Goal: Information Seeking & Learning: Learn about a topic

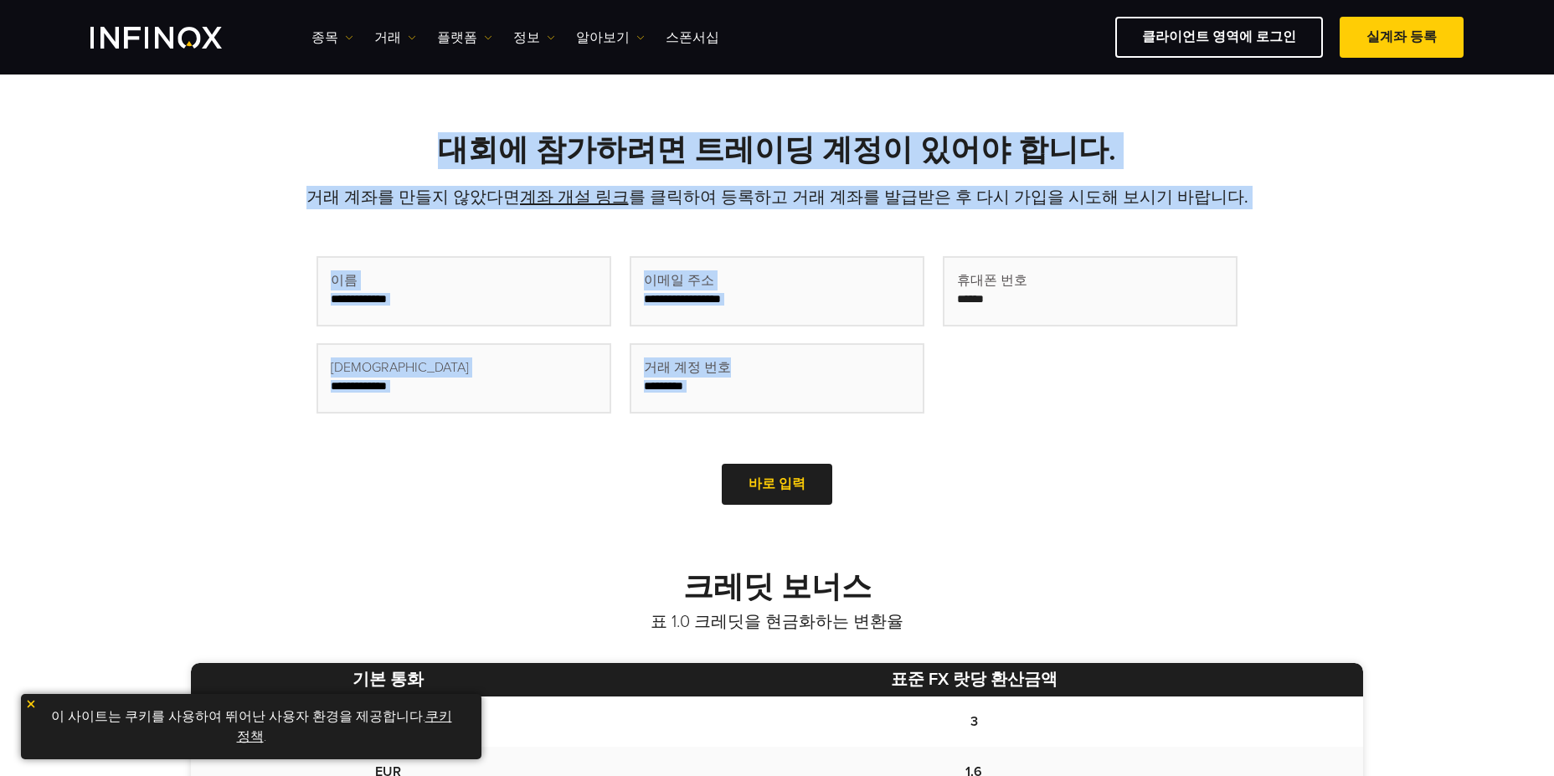
drag, startPoint x: 463, startPoint y: 140, endPoint x: 1273, endPoint y: 210, distance: 812.6
click at [1273, 210] on div "대회에 참가하려면 트레이딩 계정이 있어야 합니다. 거래 계좌를 만들지 않았다면 계좌 개설 링크 를 클릭하여 등록하고 거래 계좌를 발급받은 후 …" at bounding box center [777, 321] width 1206 height 378
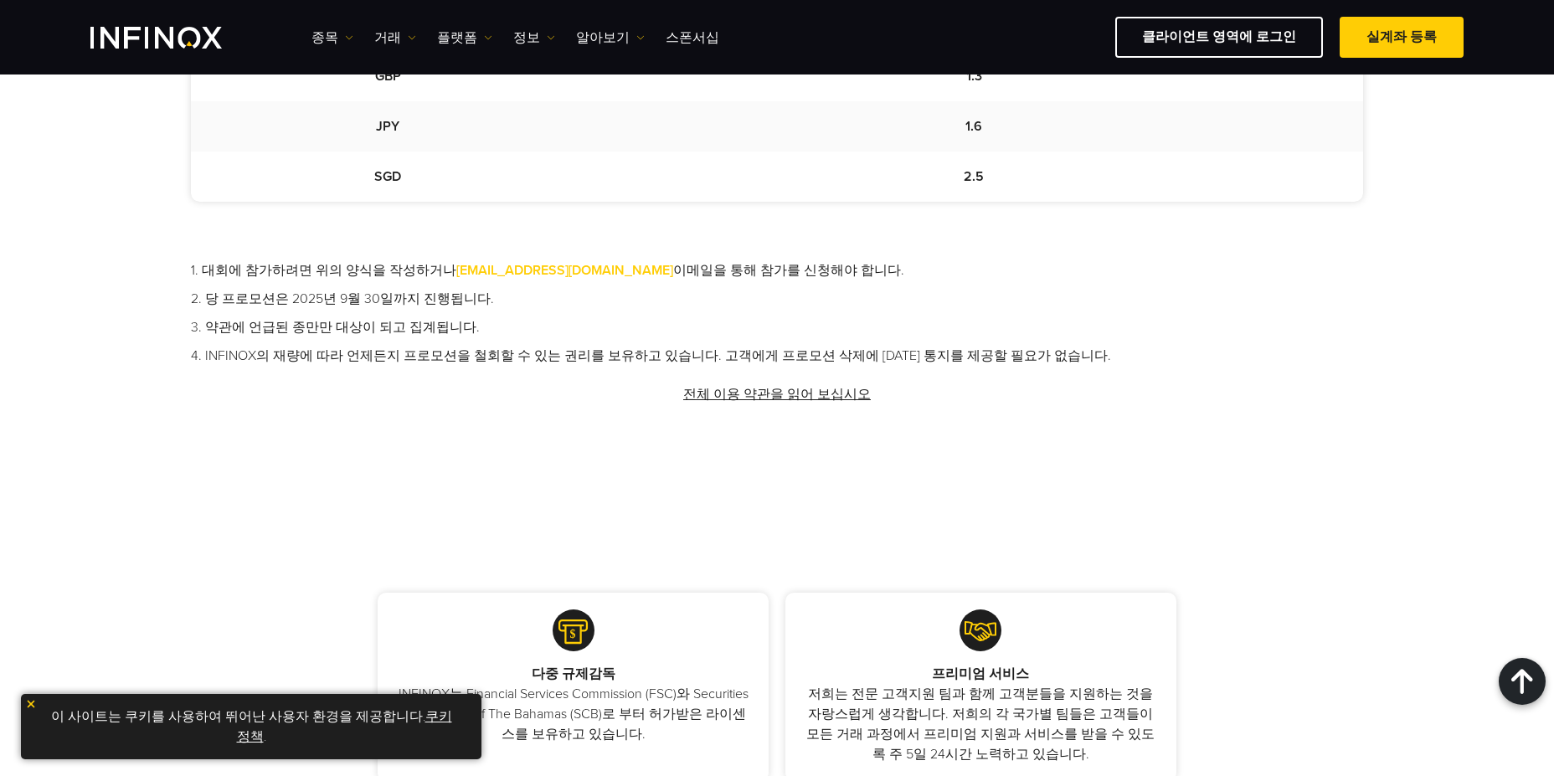
scroll to position [1228, 0]
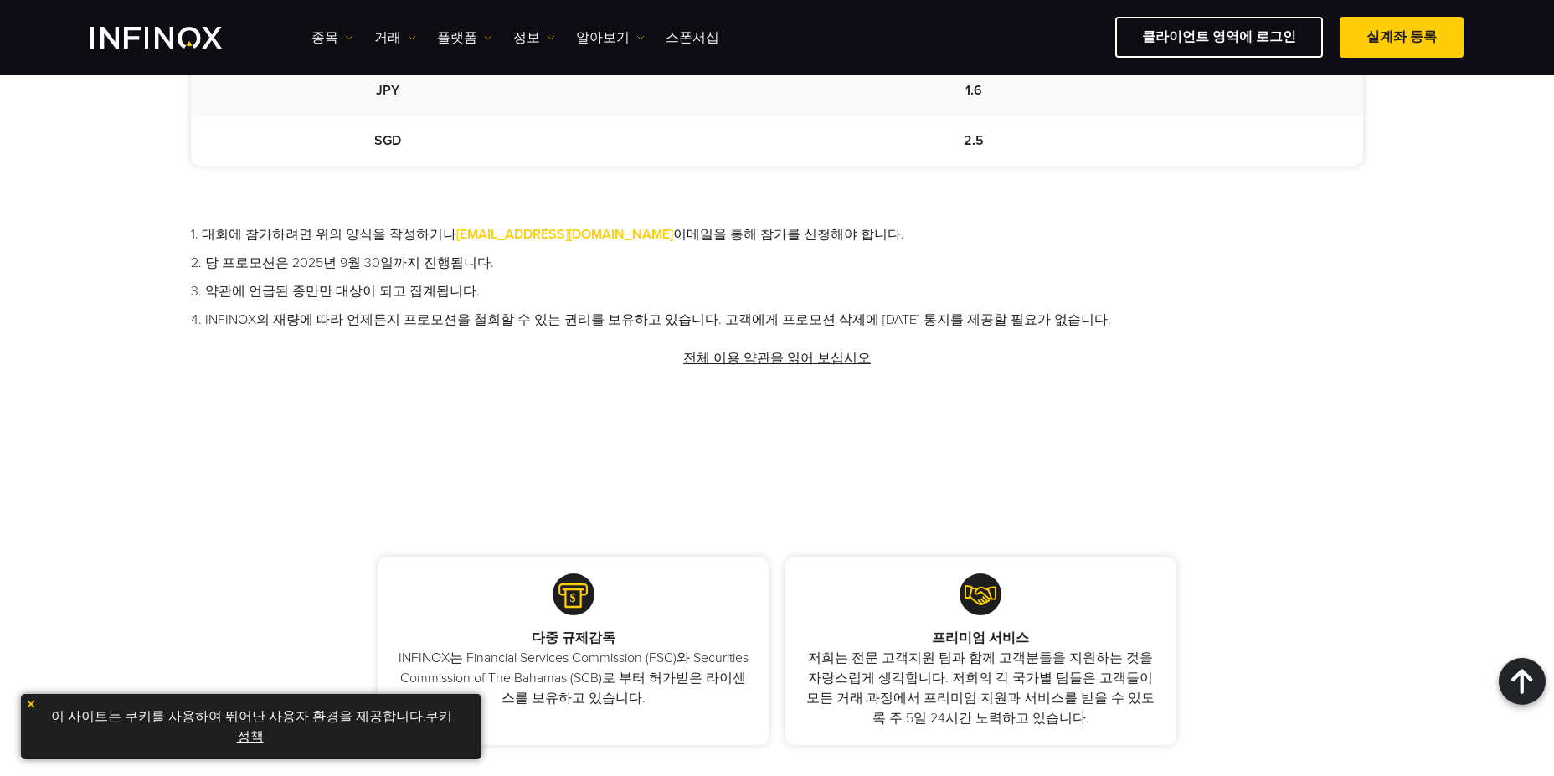
drag, startPoint x: 272, startPoint y: 234, endPoint x: 1148, endPoint y: 372, distance: 886.5
click at [1141, 372] on div "1. 대회에 참가하려면 위의 양식을 작성하거나 [EMAIL_ADDRESS][DOMAIN_NAME] 이메일을 통해 참가를 신청해야 합니다. 2.…" at bounding box center [777, 304] width 1172 height 161
click at [1155, 372] on div "1. 대회에 참가하려면 위의 양식을 작성하거나 [EMAIL_ADDRESS][DOMAIN_NAME] 이메일을 통해 참가를 신청해야 합니다. 2.…" at bounding box center [777, 304] width 1172 height 161
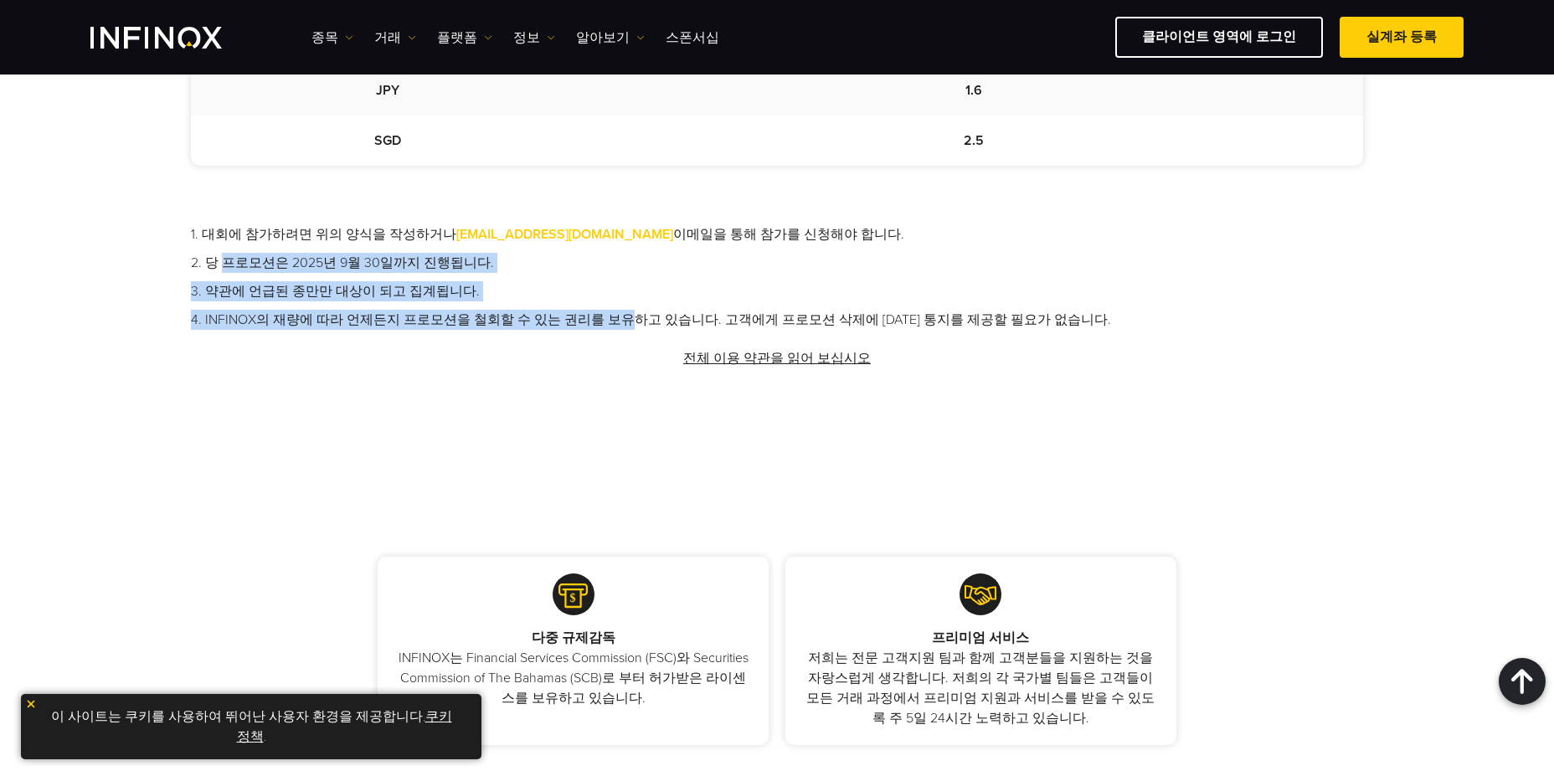
scroll to position [0, 0]
drag, startPoint x: 404, startPoint y: 283, endPoint x: 1183, endPoint y: 395, distance: 787.5
click at [1176, 395] on div "크레딧 보너스 표 1.0 크레딧을 현금화하는 변환율 기본 통화 표준 FX 랏당 환산금액 USD 3 EUR 1.6 GBP 1.3 JPY 1.6 …" at bounding box center [777, 124] width 1554 height 707
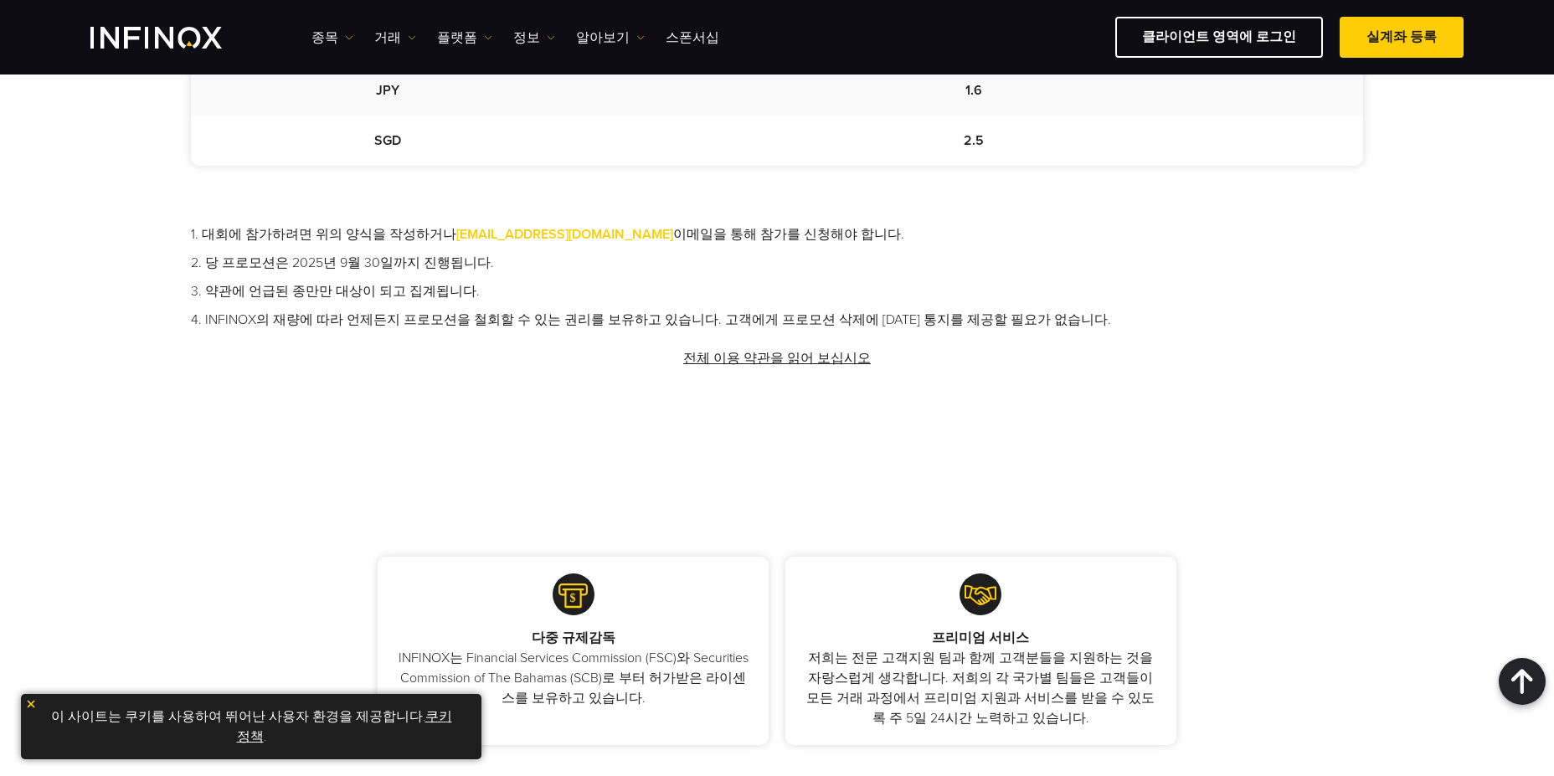
click at [1184, 394] on div "크레딧 보너스 표 1.0 크레딧을 현금화하는 변환율 기본 통화 표준 FX 랏당 환산금액 USD 3 EUR 1.6 GBP 1.3 JPY 1.6 …" at bounding box center [777, 124] width 1554 height 707
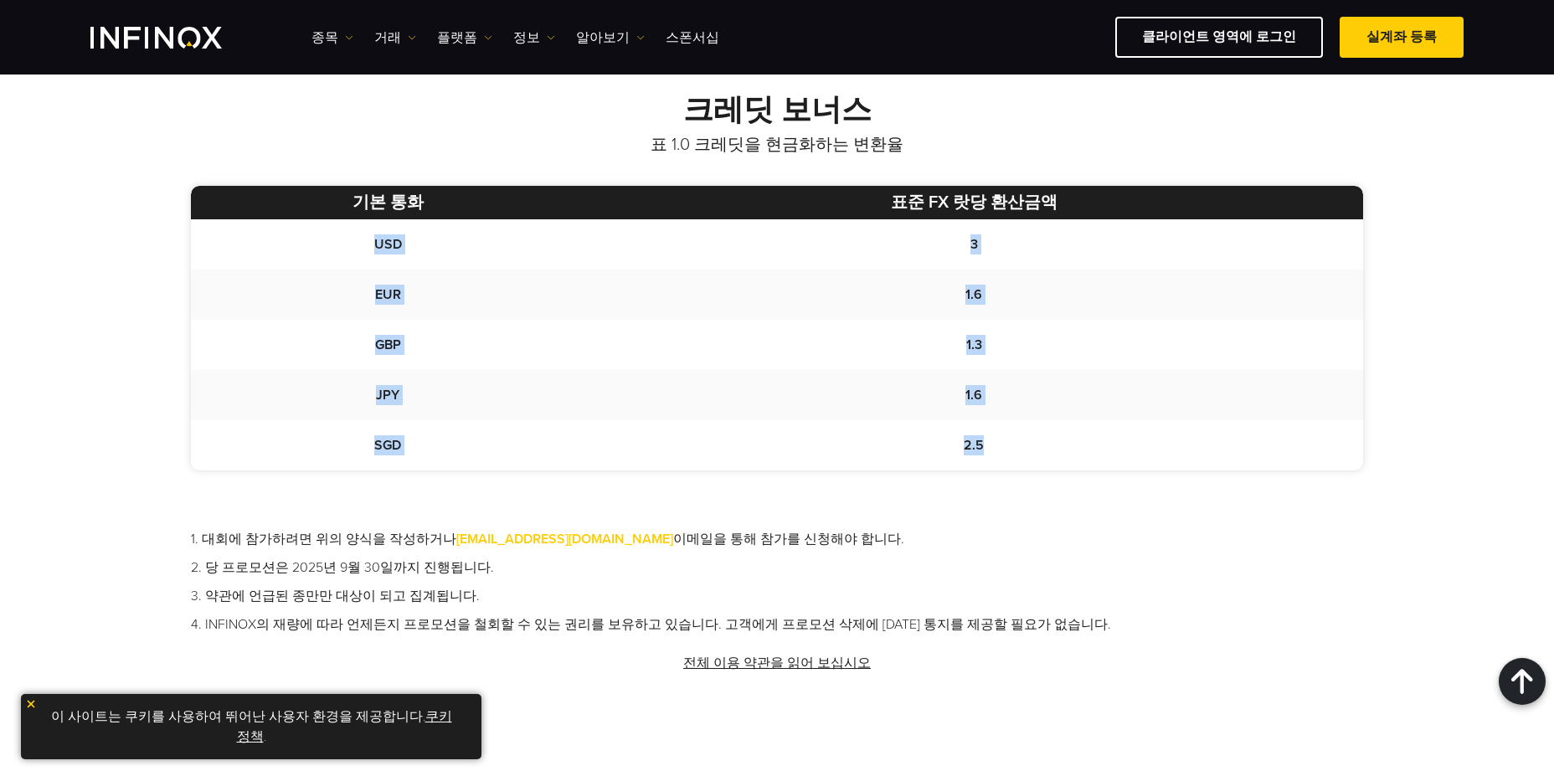
drag, startPoint x: 378, startPoint y: 246, endPoint x: 1107, endPoint y: 435, distance: 752.5
click at [1107, 435] on tbody "USD 3 EUR 1.6 GBP 1.3 JPY 1.6 SGD 2.5" at bounding box center [777, 344] width 1172 height 251
click at [1107, 435] on td "2.5" at bounding box center [974, 445] width 778 height 50
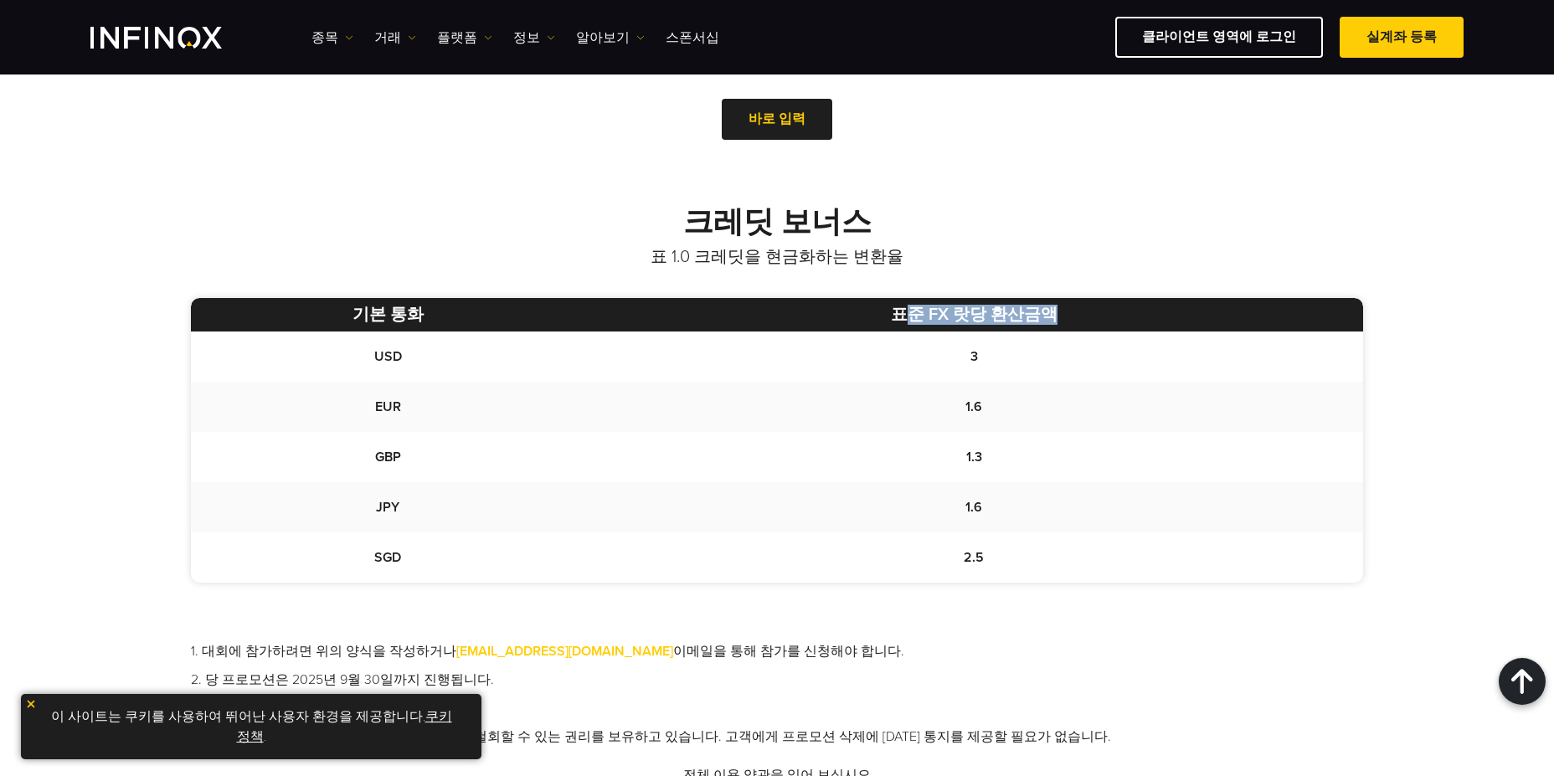
drag, startPoint x: 913, startPoint y: 324, endPoint x: 1085, endPoint y: 326, distance: 172.5
click at [1085, 326] on th "표준 FX 랏당 환산금액" at bounding box center [974, 314] width 778 height 33
drag, startPoint x: 779, startPoint y: 260, endPoint x: 1024, endPoint y: 279, distance: 245.2
click at [1024, 279] on div "크레딧 보너스 표 1.0 크레딧을 현금화하는 변환율 기본 통화 표준 FX 랏당 환산금액 USD 3 EUR 1.6 GBP 1.3 JPY 1.6 …" at bounding box center [777, 503] width 1206 height 598
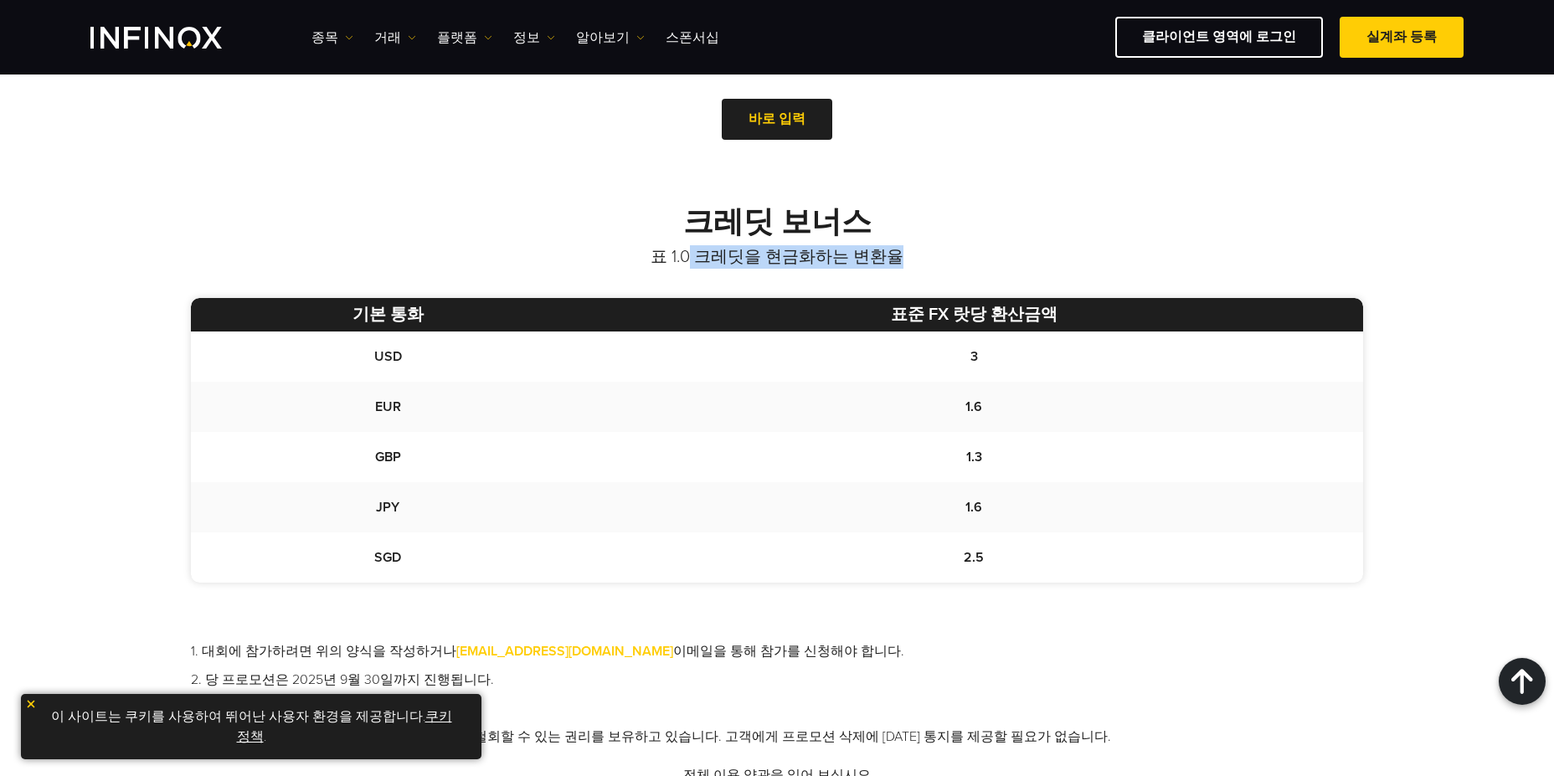
click at [1024, 279] on div "크레딧 보너스 표 1.0 크레딧을 현금화하는 변환율 기본 통화 표준 FX 랏당 환산금액 USD 3 EUR 1.6 GBP 1.3 JPY 1.6 …" at bounding box center [777, 503] width 1206 height 598
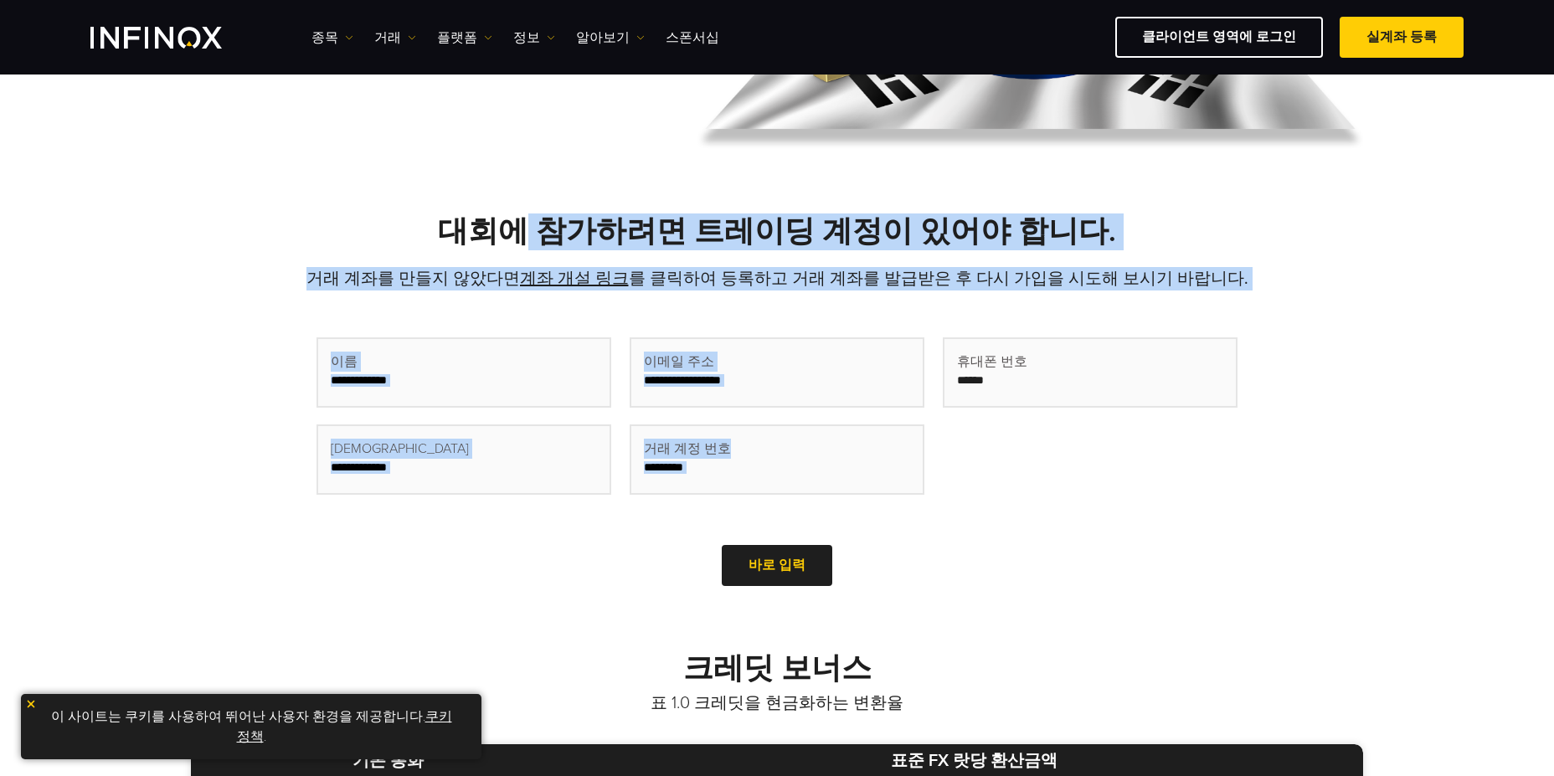
drag, startPoint x: 537, startPoint y: 229, endPoint x: 1268, endPoint y: 304, distance: 734.7
click at [1268, 304] on div "대회에 참가하려면 트레이딩 계정이 있어야 합니다. 거래 계좌를 만들지 않았다면 계좌 개설 링크 를 클릭하여 등록하고 거래 계좌를 발급받은 후 …" at bounding box center [777, 402] width 1206 height 378
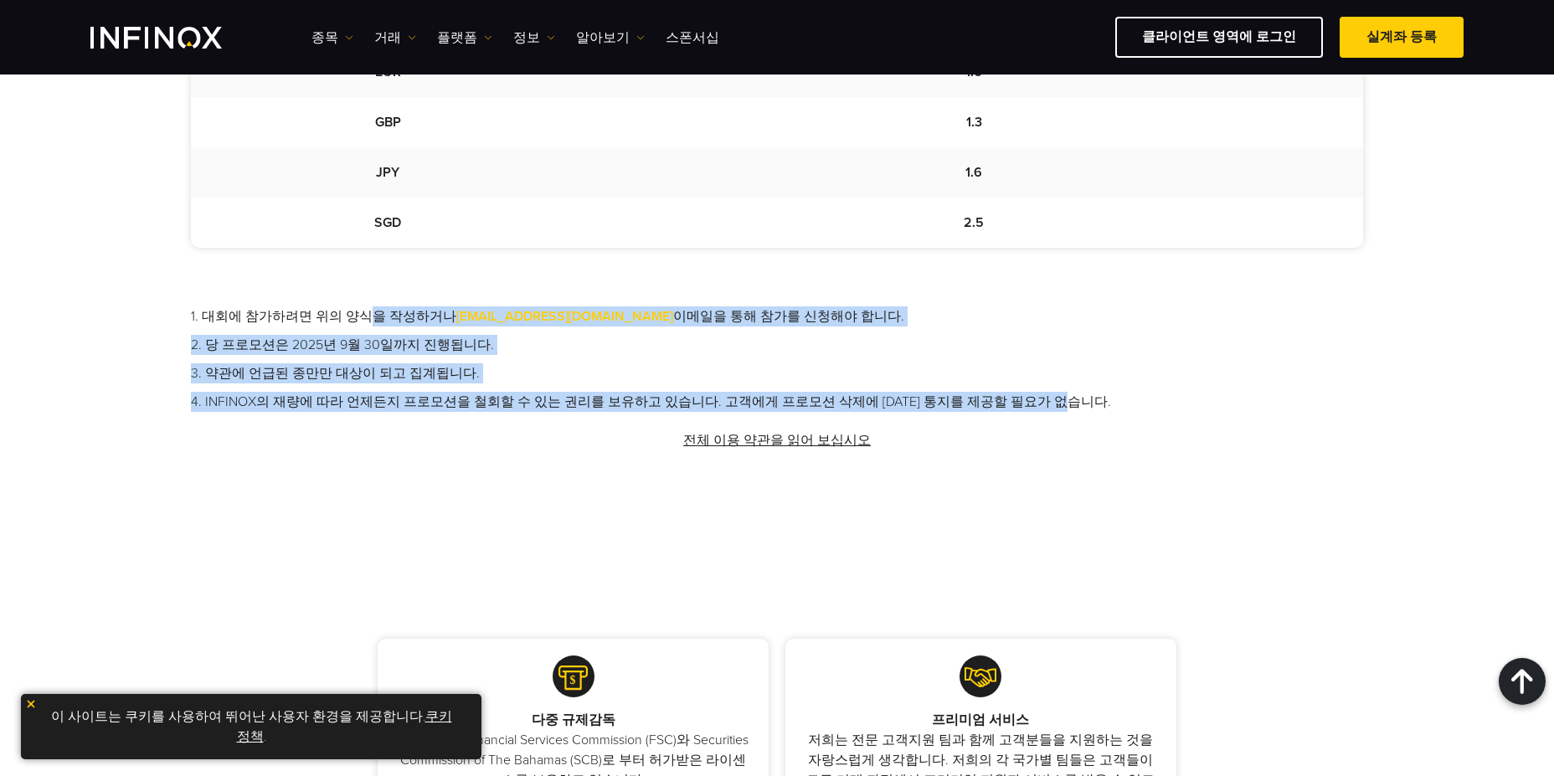
drag, startPoint x: 357, startPoint y: 316, endPoint x: 1231, endPoint y: 408, distance: 878.8
click at [1231, 408] on ul "1. 대회에 참가하려면 위의 양식을 작성하거나 [EMAIL_ADDRESS][DOMAIN_NAME] 이메일을 통해 참가를 신청해야 합니다. 2.…" at bounding box center [777, 358] width 1172 height 105
click at [1234, 404] on li "4. INFINOX의 재량에 따라 언제든지 프로모션을 철회할 수 있는 권리를 보유하고 있습니다. 고객에게 프로모션 삭제에 [DATE] 통지를 …" at bounding box center [777, 402] width 1172 height 20
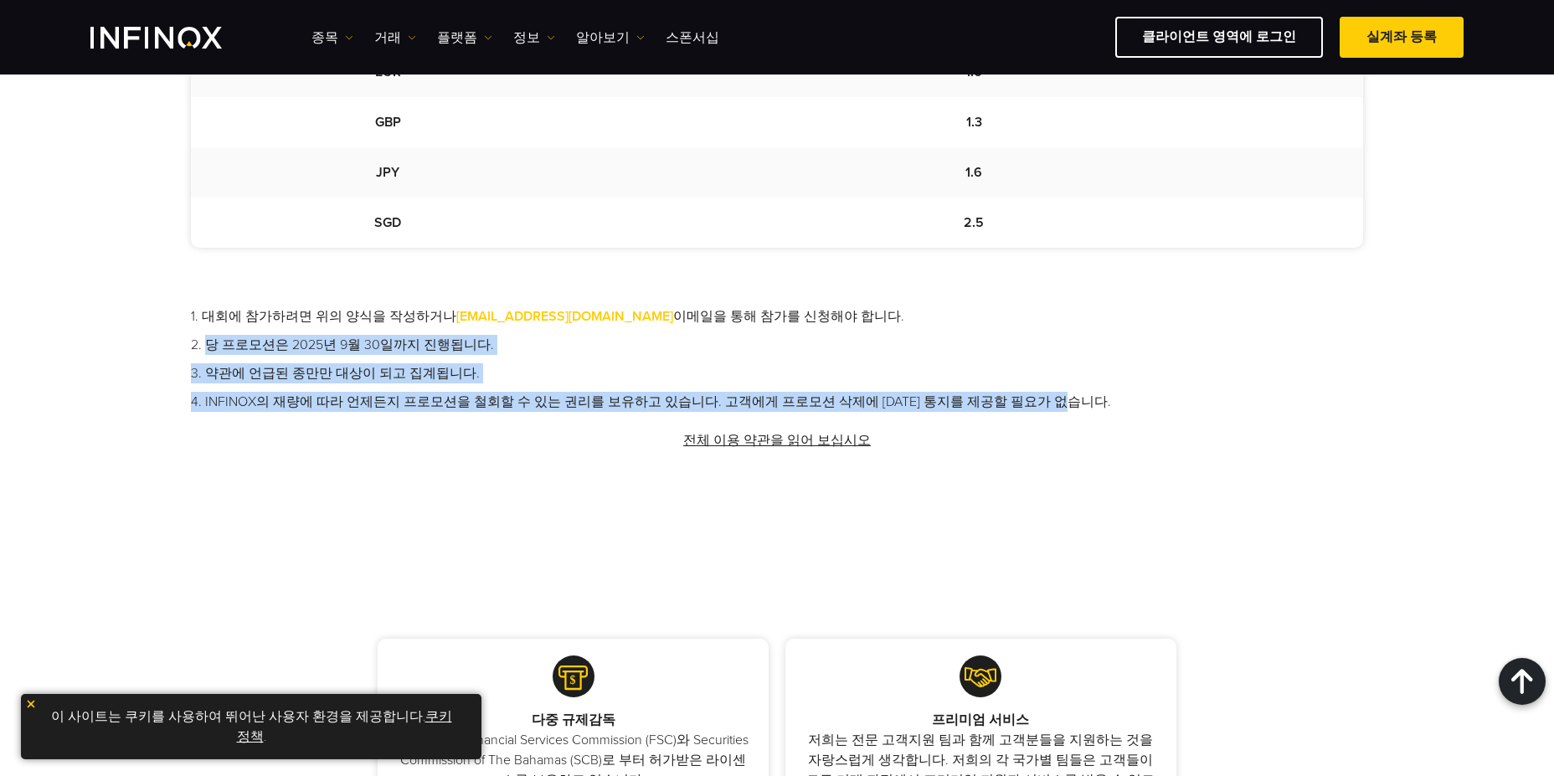
drag, startPoint x: 205, startPoint y: 349, endPoint x: 1219, endPoint y: 406, distance: 1015.5
click at [1219, 406] on ul "1. 대회에 참가하려면 위의 양식을 작성하거나 [EMAIL_ADDRESS][DOMAIN_NAME] 이메일을 통해 참가를 신청해야 합니다. 2.…" at bounding box center [777, 358] width 1172 height 105
click at [1219, 406] on li "4. INFINOX의 재량에 따라 언제든지 프로모션을 철회할 수 있는 권리를 보유하고 있습니다. 고객에게 프로모션 삭제에 [DATE] 통지를 …" at bounding box center [777, 402] width 1172 height 20
